Goal: Task Accomplishment & Management: Manage account settings

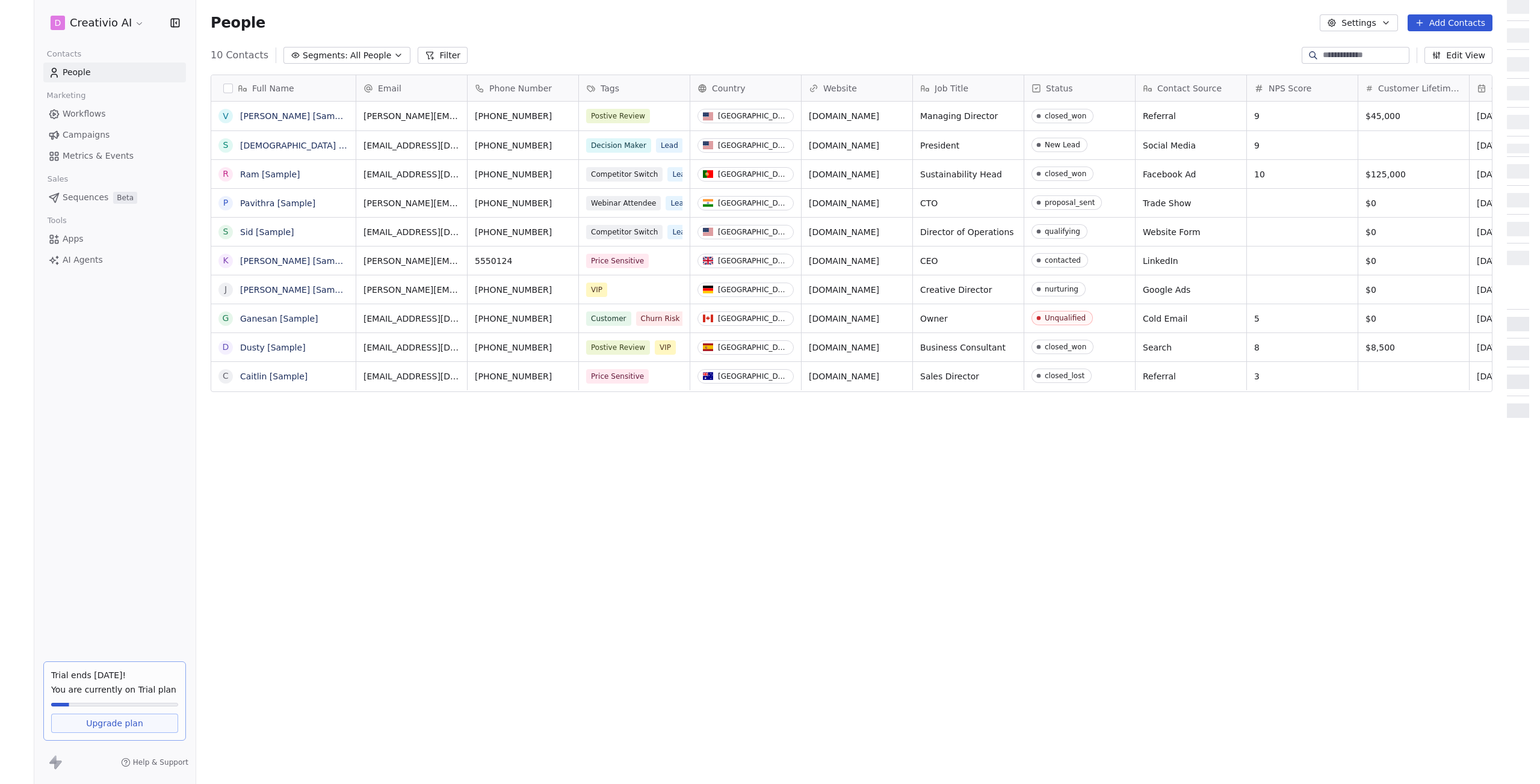
scroll to position [681, 1302]
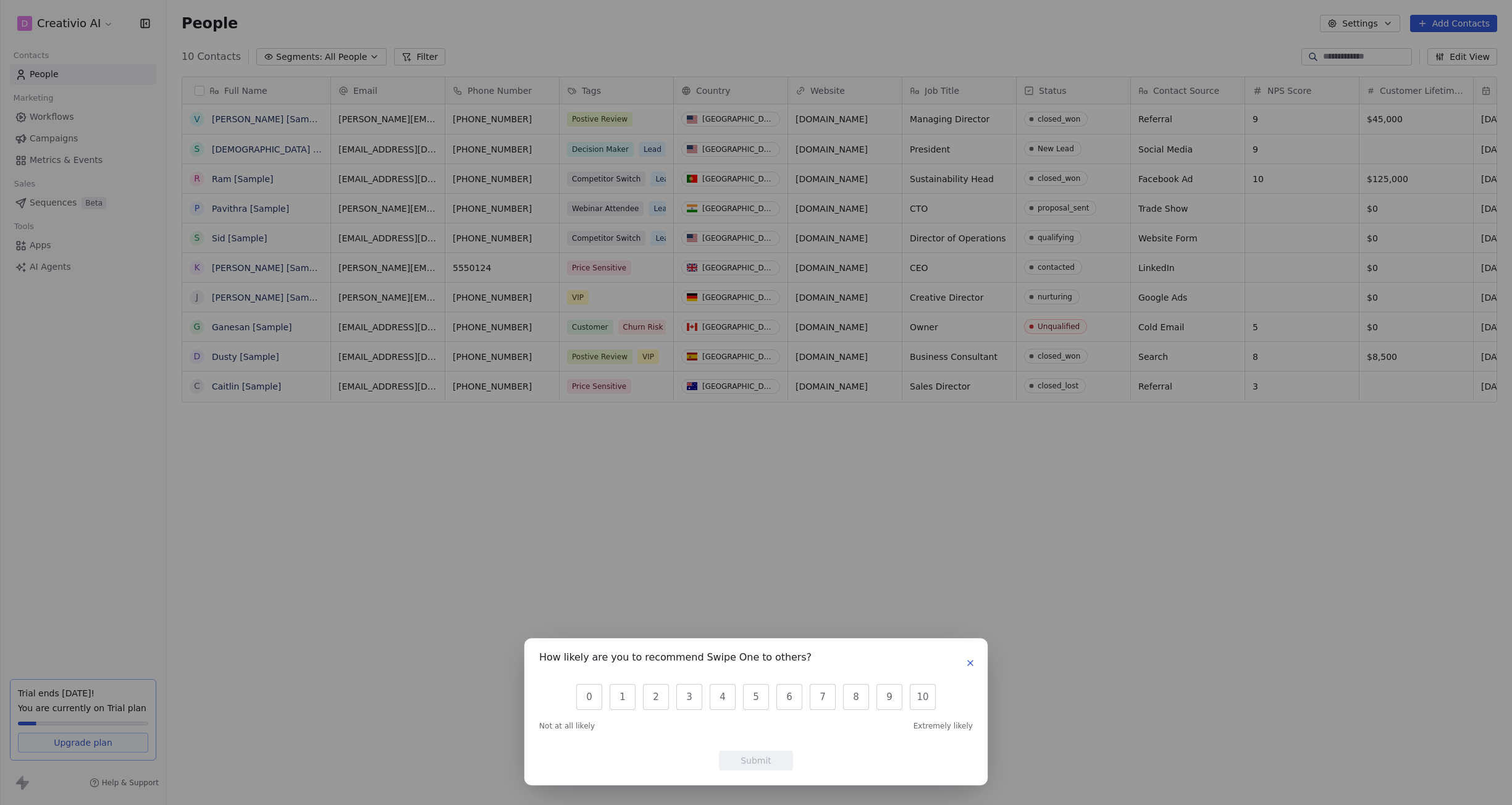
click at [972, 664] on icon "button" at bounding box center [970, 663] width 10 height 10
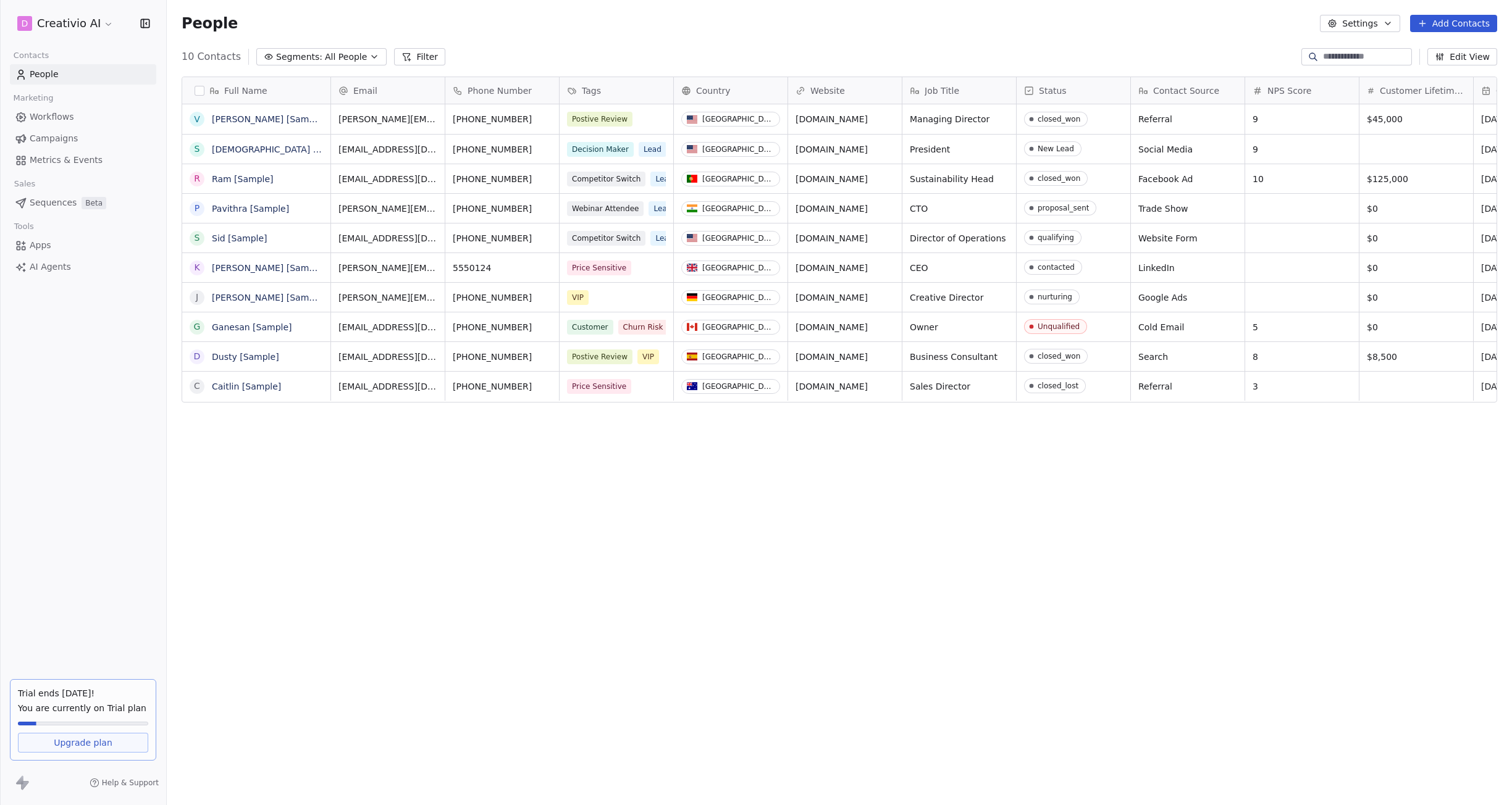
click at [1511, 344] on div "Full Name V [PERSON_NAME] [Sample] S [PERSON_NAME] [Sample] R Ram [Sample] P [P…" at bounding box center [839, 422] width 1345 height 709
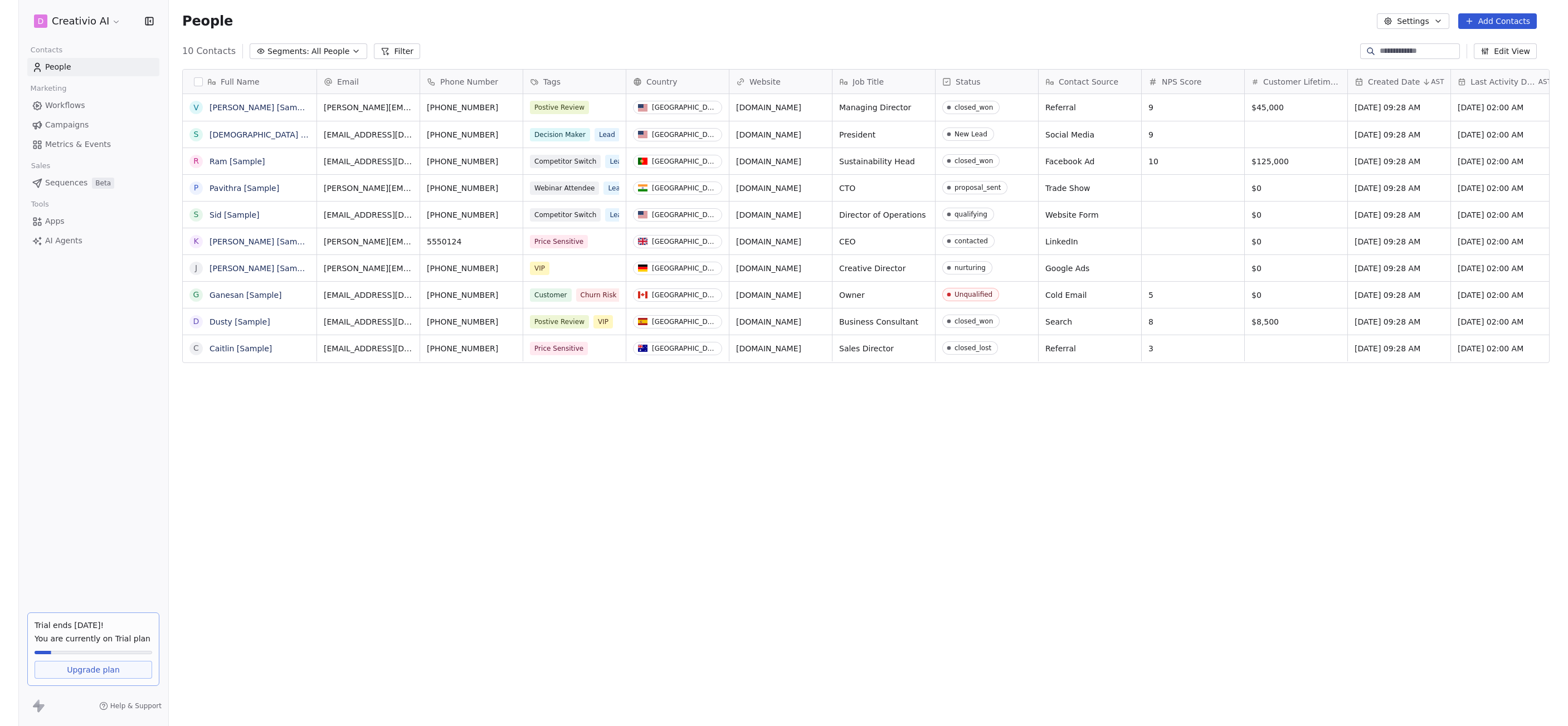
scroll to position [631, 1409]
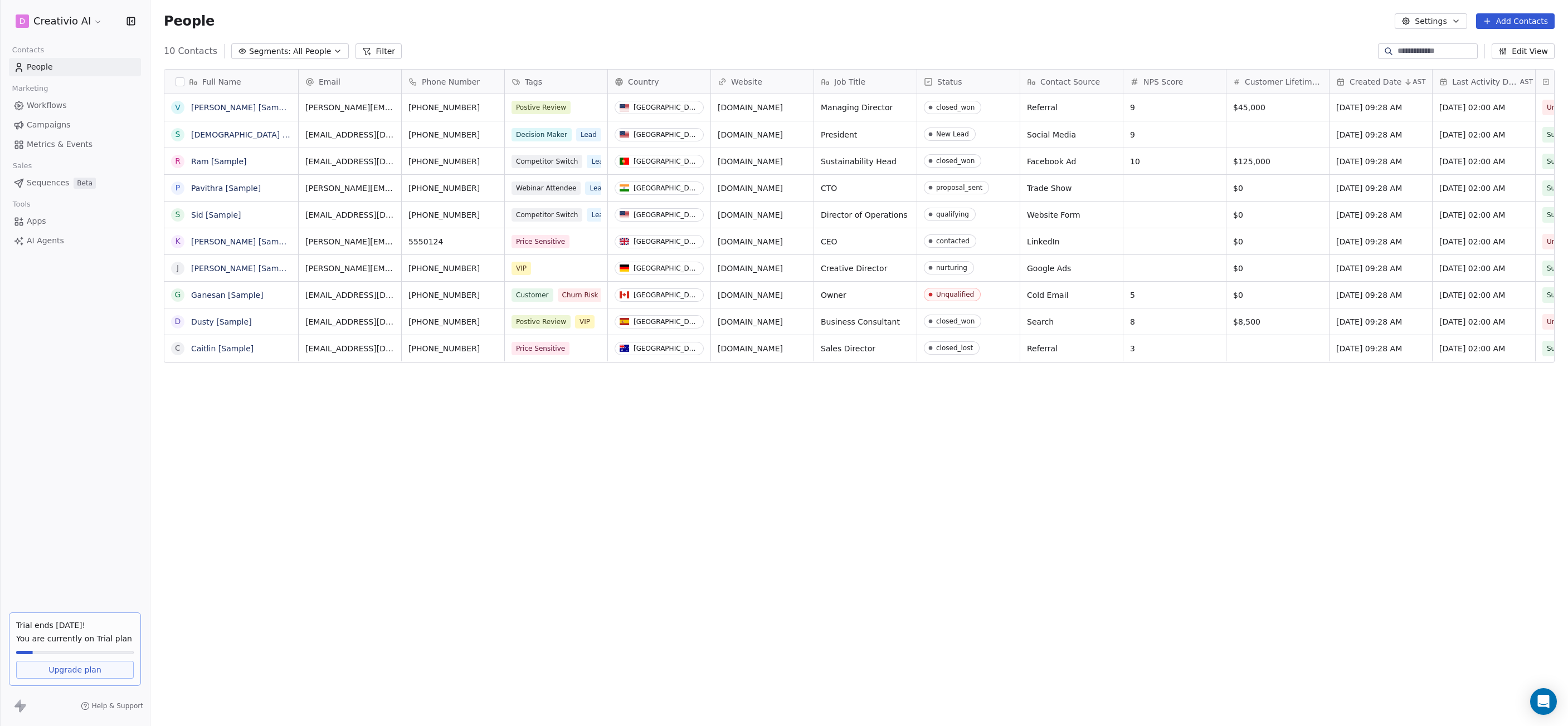
click at [178, 82] on button "button" at bounding box center [180, 82] width 9 height 9
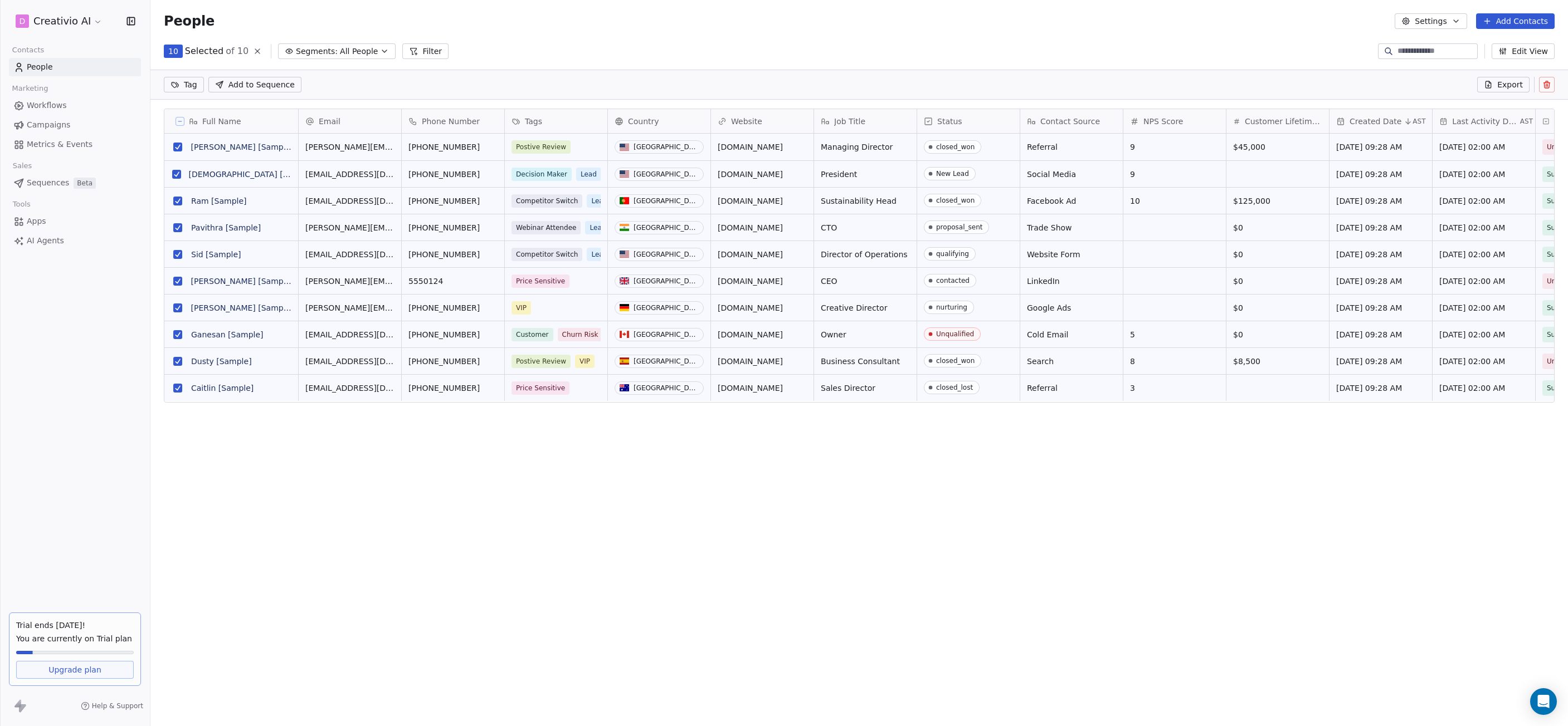
scroll to position [591, 1409]
click at [1363, 20] on button "Settings" at bounding box center [1430, 21] width 72 height 16
click at [81, 16] on html "D Creativio AI Contacts People Marketing Workflows Campaigns Metrics & Events S…" at bounding box center [784, 363] width 1568 height 726
click at [84, 21] on html "D Creativio AI Contacts People Marketing Workflows Campaigns Metrics & Events S…" at bounding box center [784, 363] width 1568 height 726
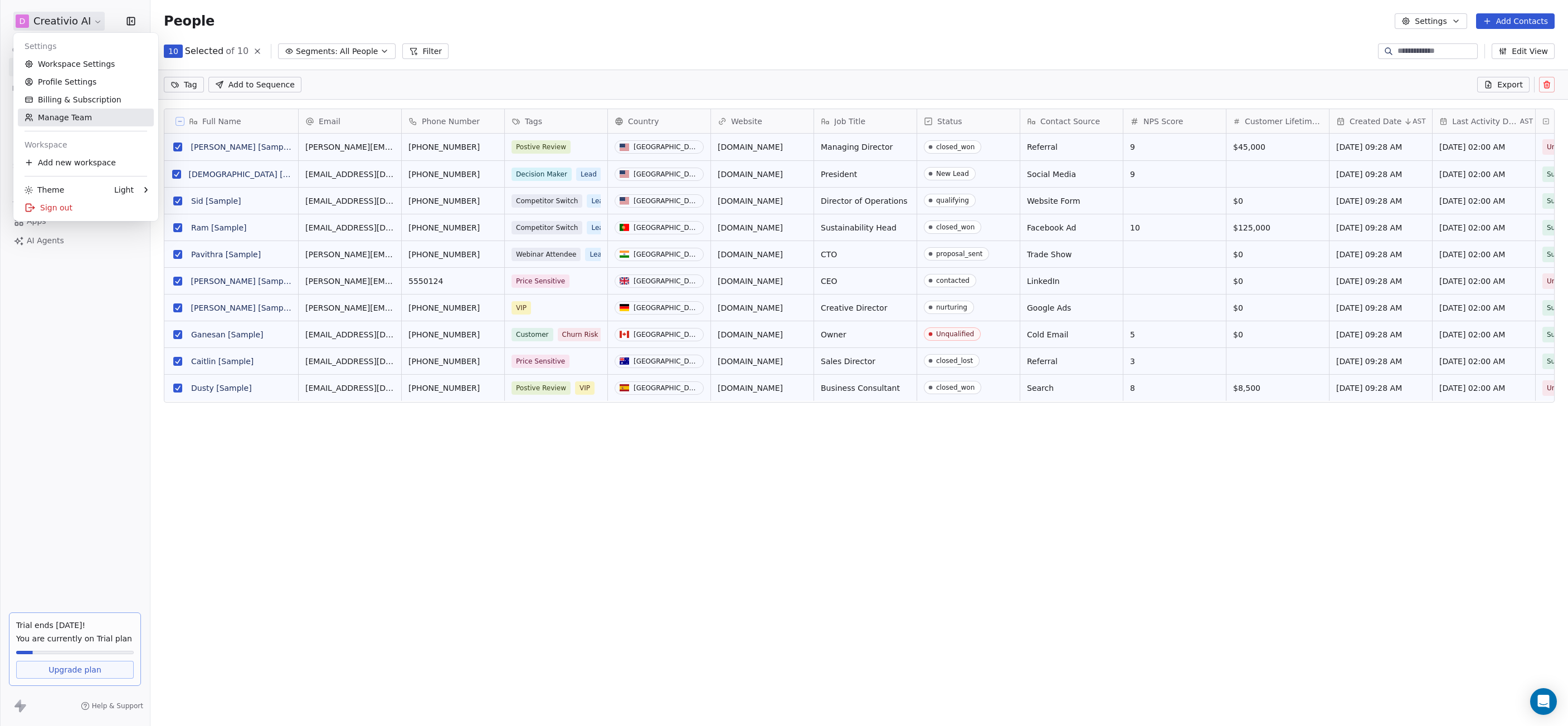
click at [70, 117] on link "Manage Team" at bounding box center [86, 118] width 136 height 18
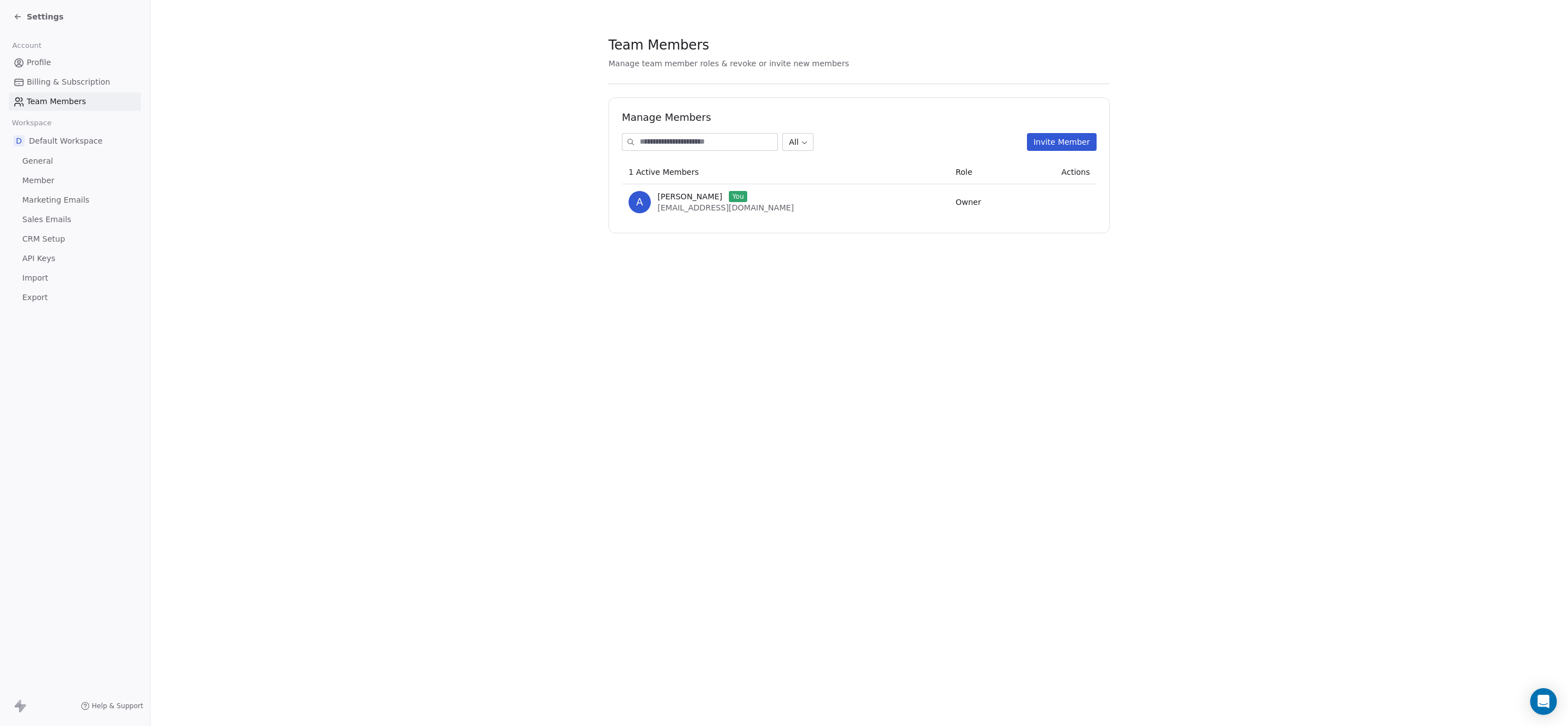
click at [712, 143] on input at bounding box center [708, 142] width 137 height 16
type input "**********"
click at [1055, 143] on button "Invite Member" at bounding box center [1061, 142] width 70 height 18
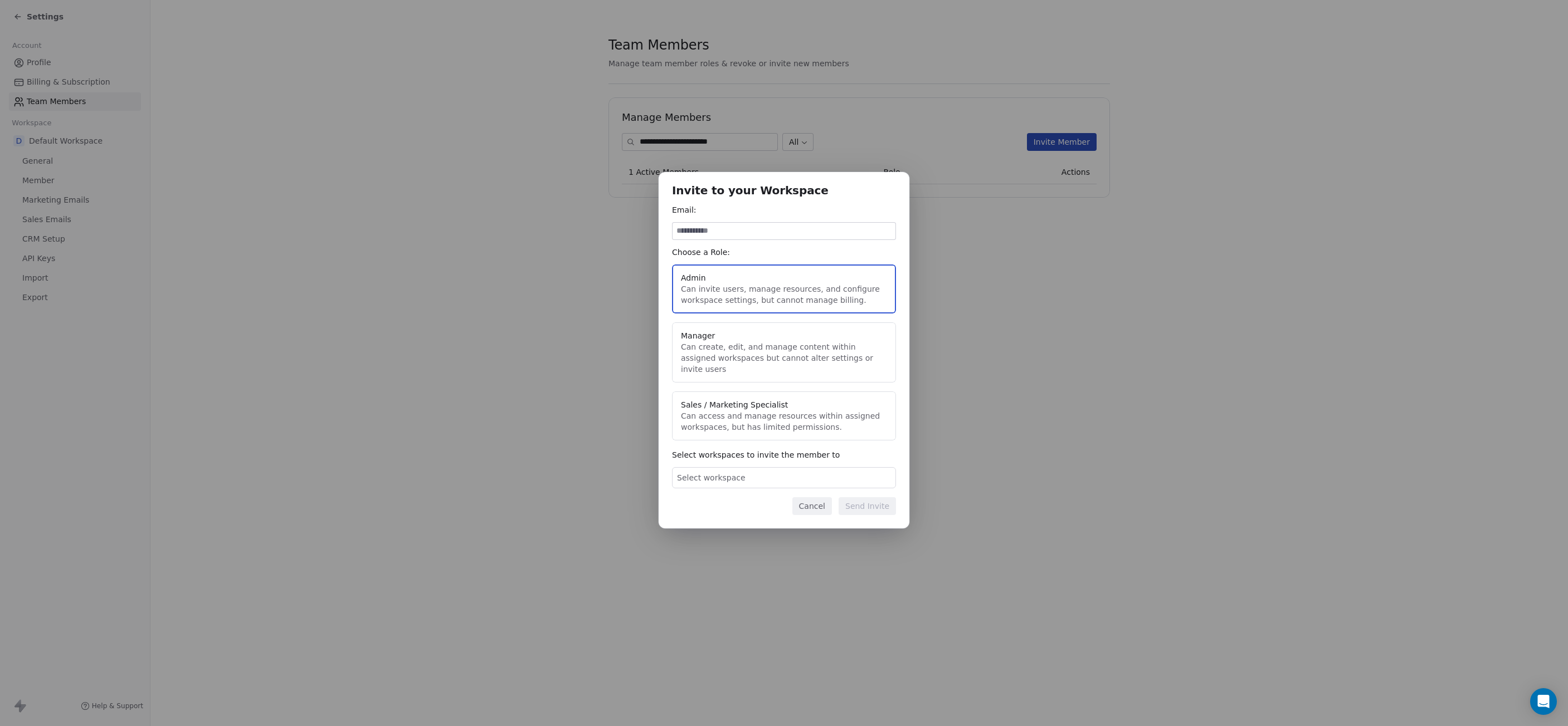
click at [736, 239] on input at bounding box center [784, 231] width 223 height 16
click at [692, 305] on button "Admin Can invite users, manage resources, and configure workspace settings, but…" at bounding box center [783, 289] width 224 height 49
click at [724, 239] on input at bounding box center [784, 231] width 223 height 16
type input "**********"
click at [743, 475] on div "Select workspace" at bounding box center [783, 478] width 224 height 21
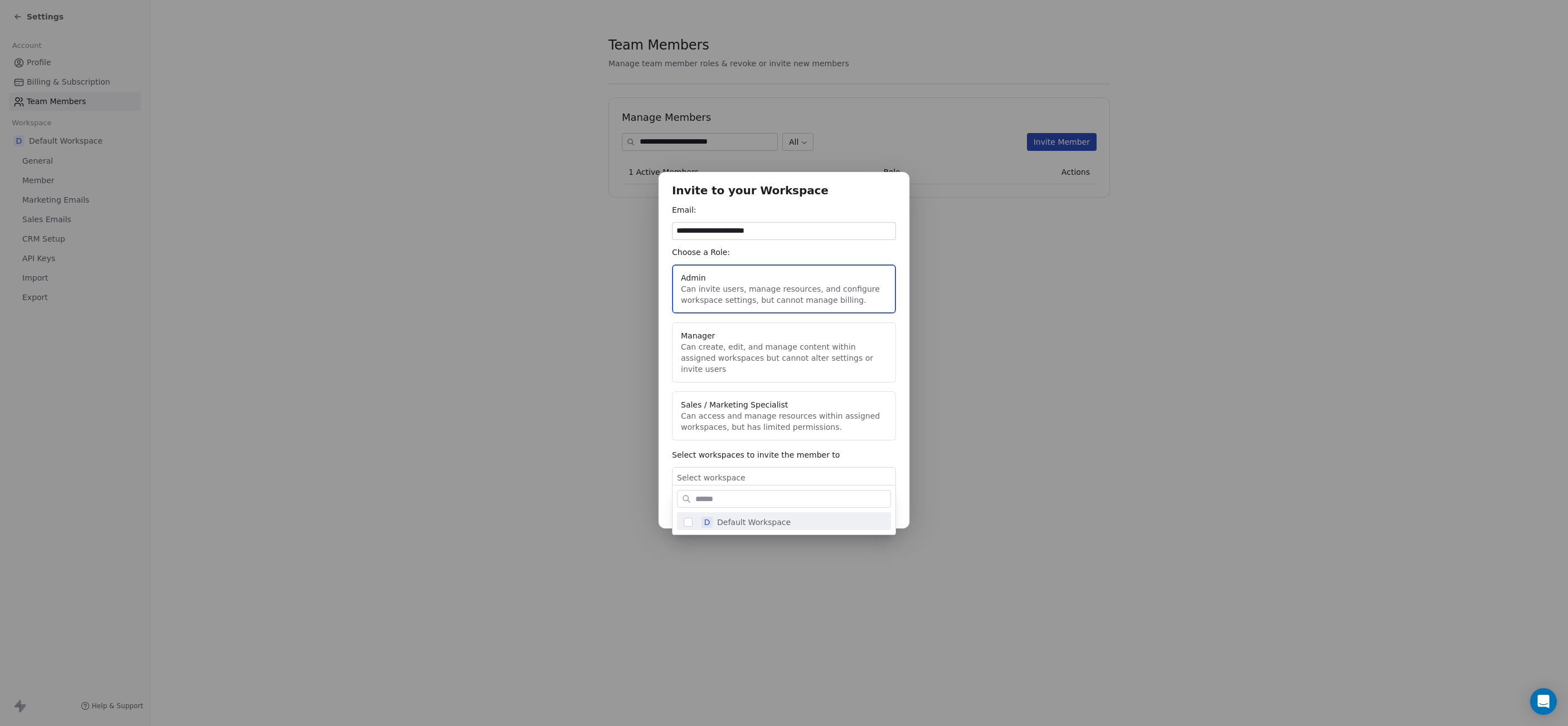
click at [773, 452] on div "**********" at bounding box center [784, 363] width 1568 height 417
click at [705, 474] on span "Select workspace" at bounding box center [711, 478] width 68 height 11
click at [685, 523] on button "Suggestions" at bounding box center [688, 522] width 9 height 9
click at [870, 455] on div "**********" at bounding box center [784, 363] width 1568 height 417
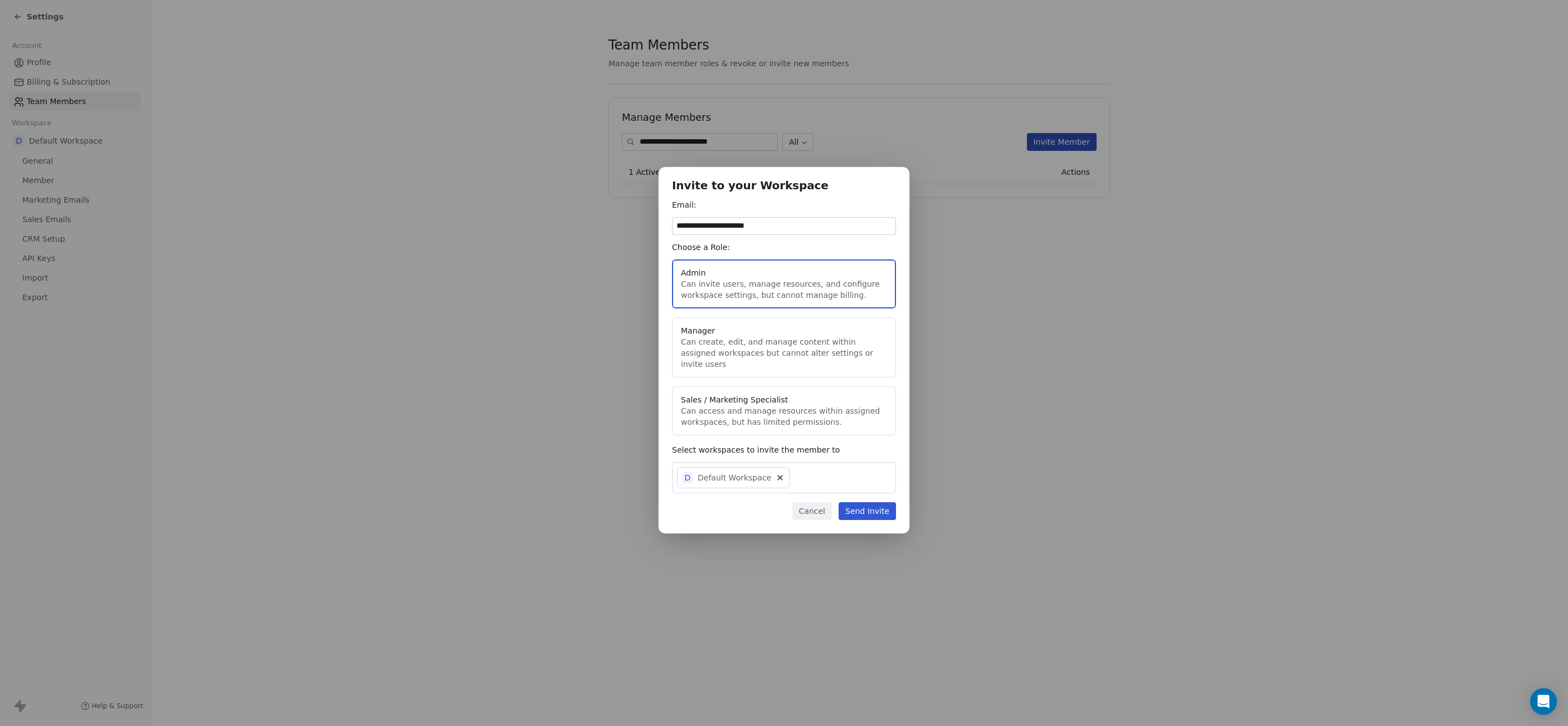
click at [869, 507] on button "Send Invite" at bounding box center [867, 511] width 57 height 18
